Goal: Task Accomplishment & Management: Manage account settings

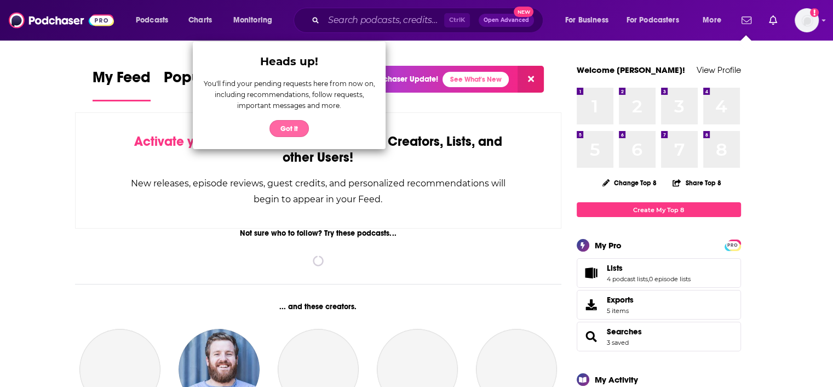
click at [289, 132] on button "Got it" at bounding box center [289, 128] width 39 height 17
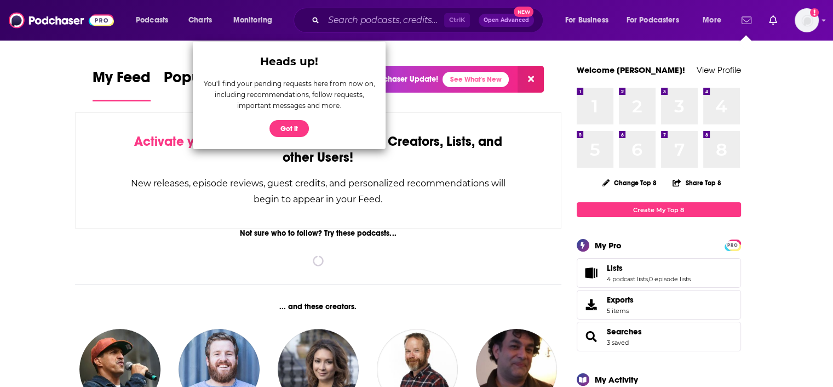
click at [747, 18] on icon "Show notifications dropdown" at bounding box center [747, 20] width 10 height 10
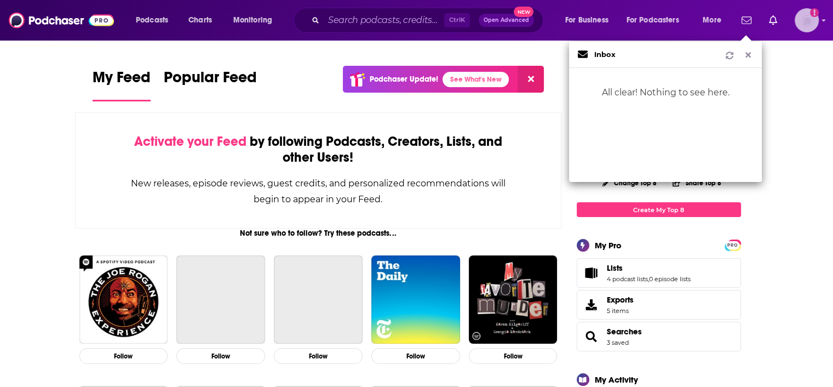
click at [798, 13] on img "Logged in as lealy" at bounding box center [807, 20] width 24 height 24
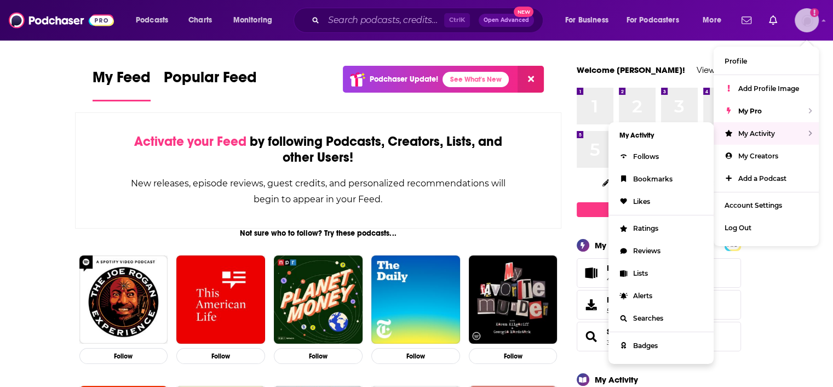
click at [741, 131] on span "My Activity" at bounding box center [756, 133] width 37 height 8
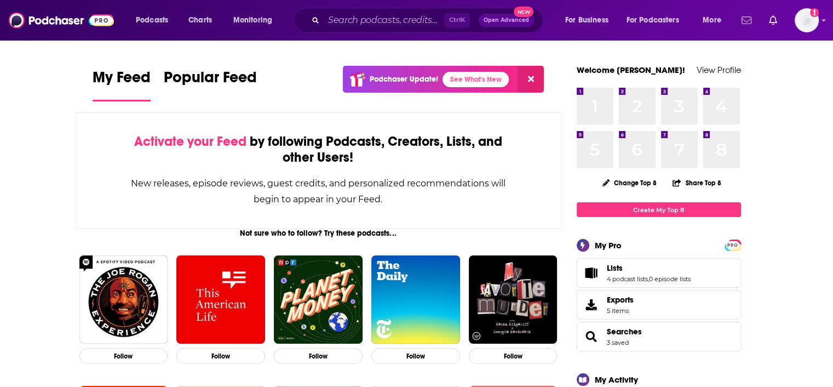
click at [754, 20] on link "Show notifications dropdown" at bounding box center [746, 20] width 19 height 19
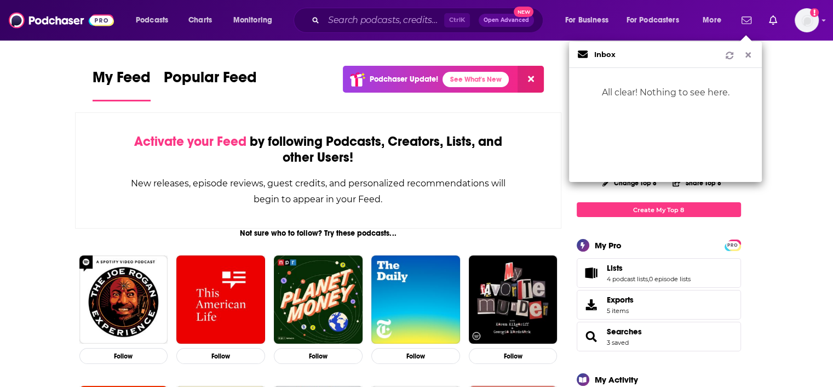
click at [789, 15] on div "Add a profile image" at bounding box center [778, 20] width 82 height 24
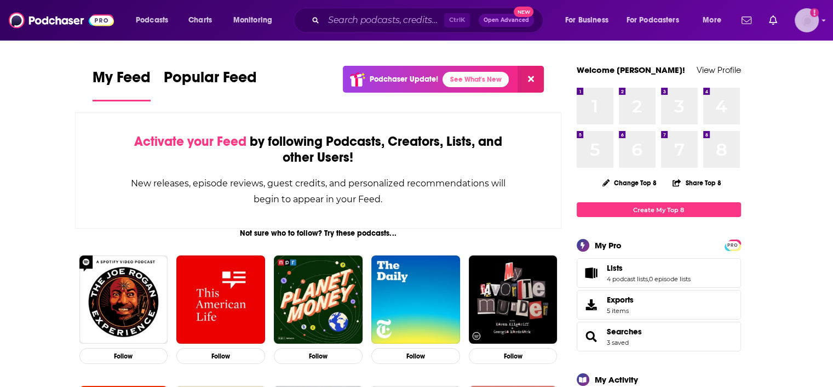
click at [804, 19] on img "Logged in as lealy" at bounding box center [807, 20] width 24 height 24
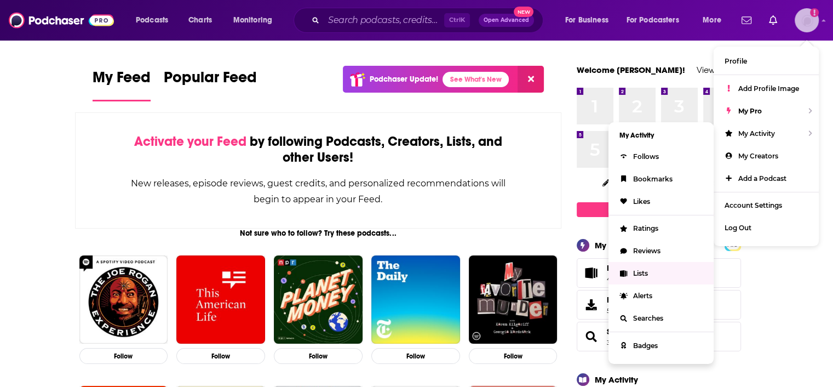
click at [635, 274] on span "Lists" at bounding box center [640, 273] width 15 height 8
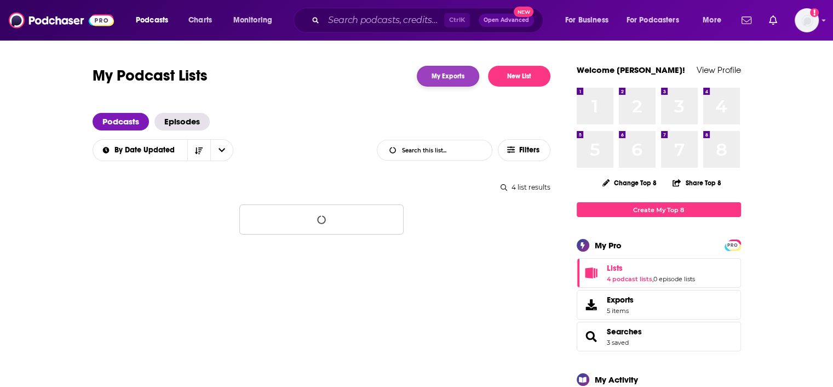
click at [450, 79] on link "My Exports" at bounding box center [448, 76] width 62 height 21
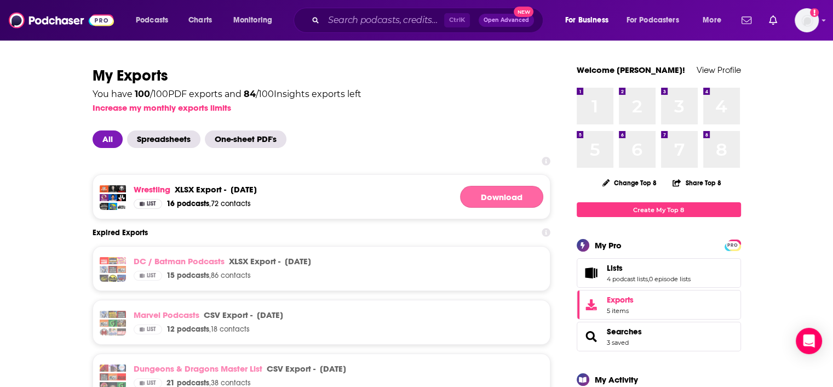
click at [499, 203] on link "Download" at bounding box center [501, 197] width 83 height 22
